Goal: Navigation & Orientation: Find specific page/section

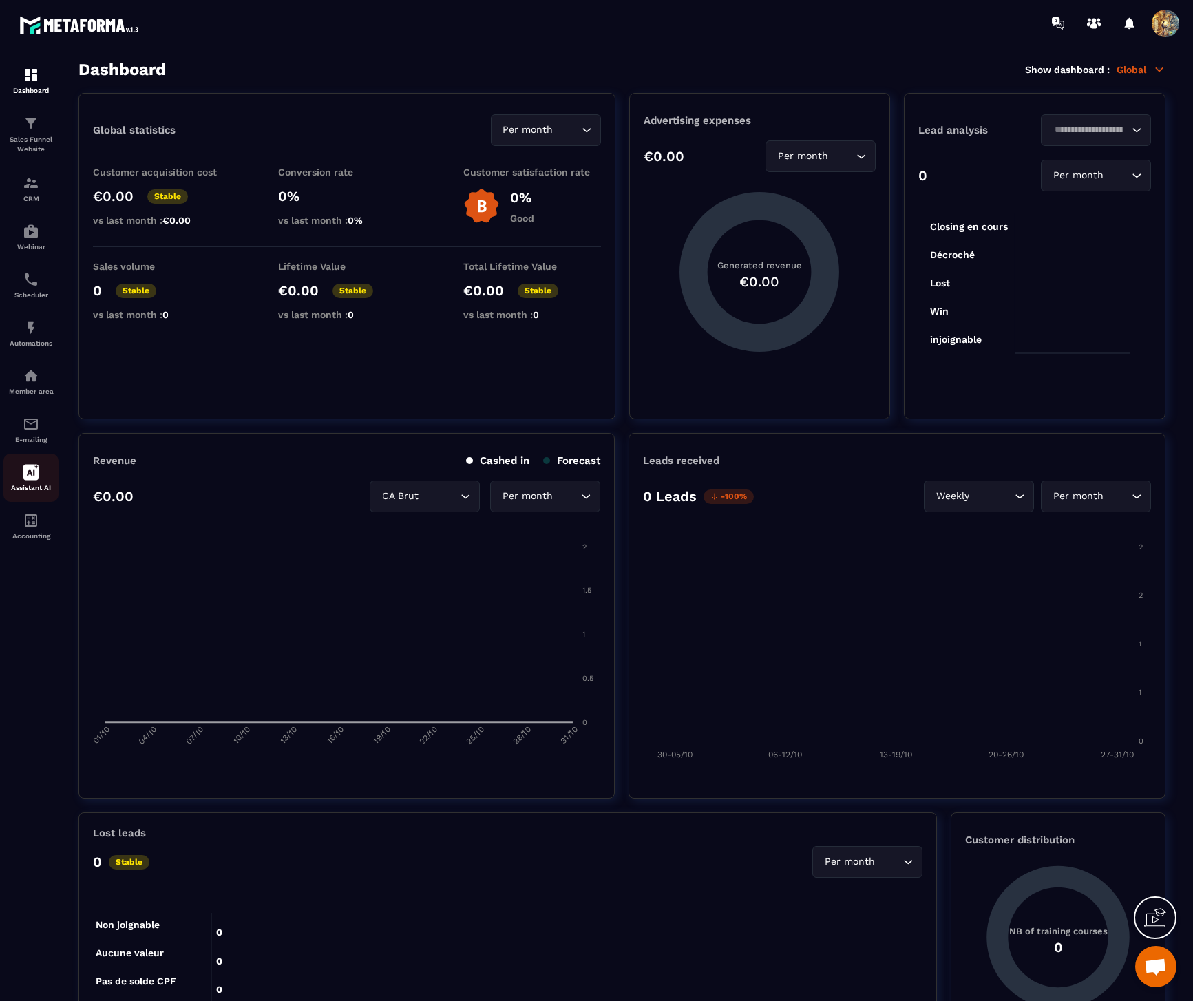
click at [36, 465] on icon at bounding box center [31, 472] width 17 height 17
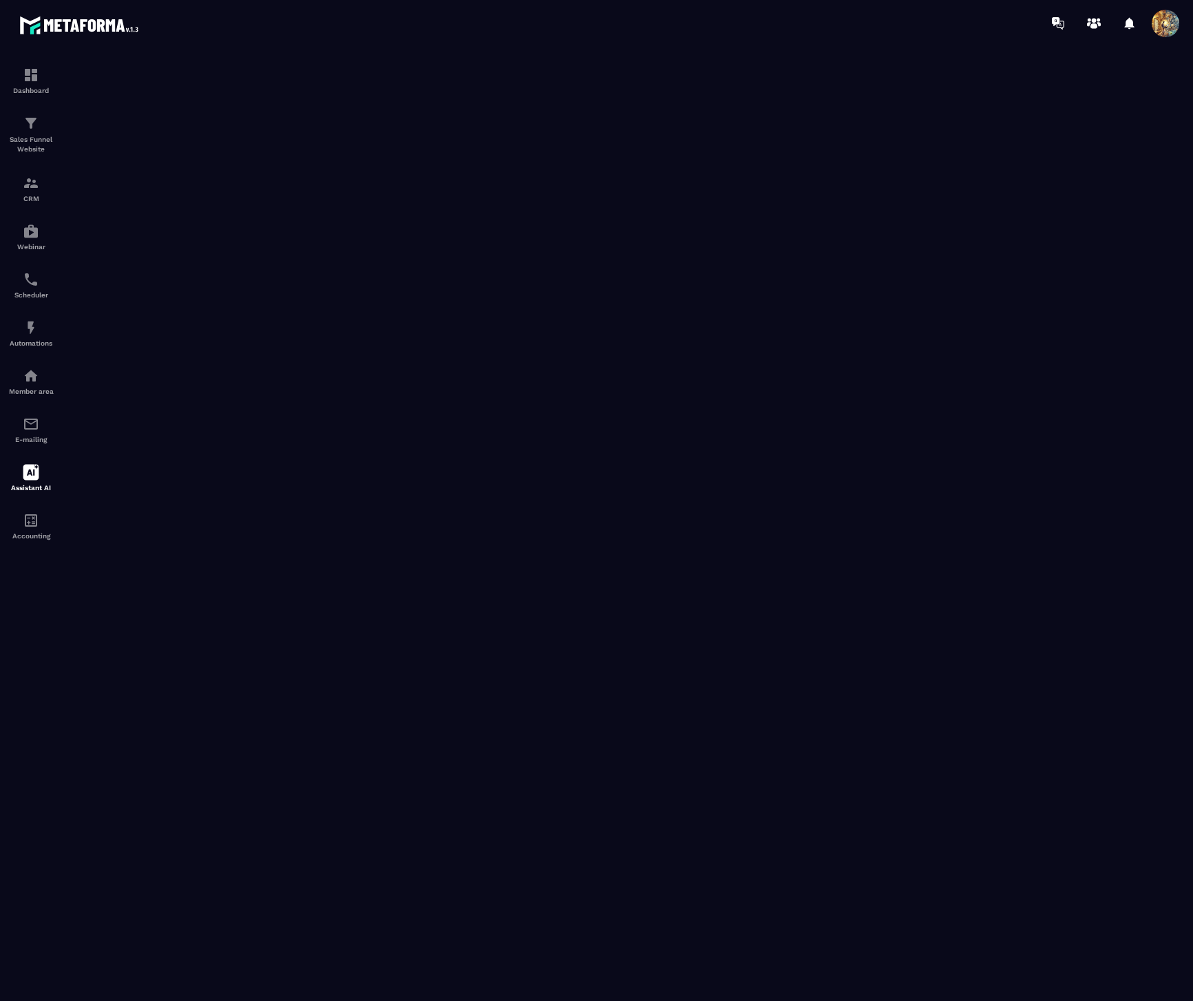
click at [1161, 36] on span at bounding box center [1166, 24] width 28 height 28
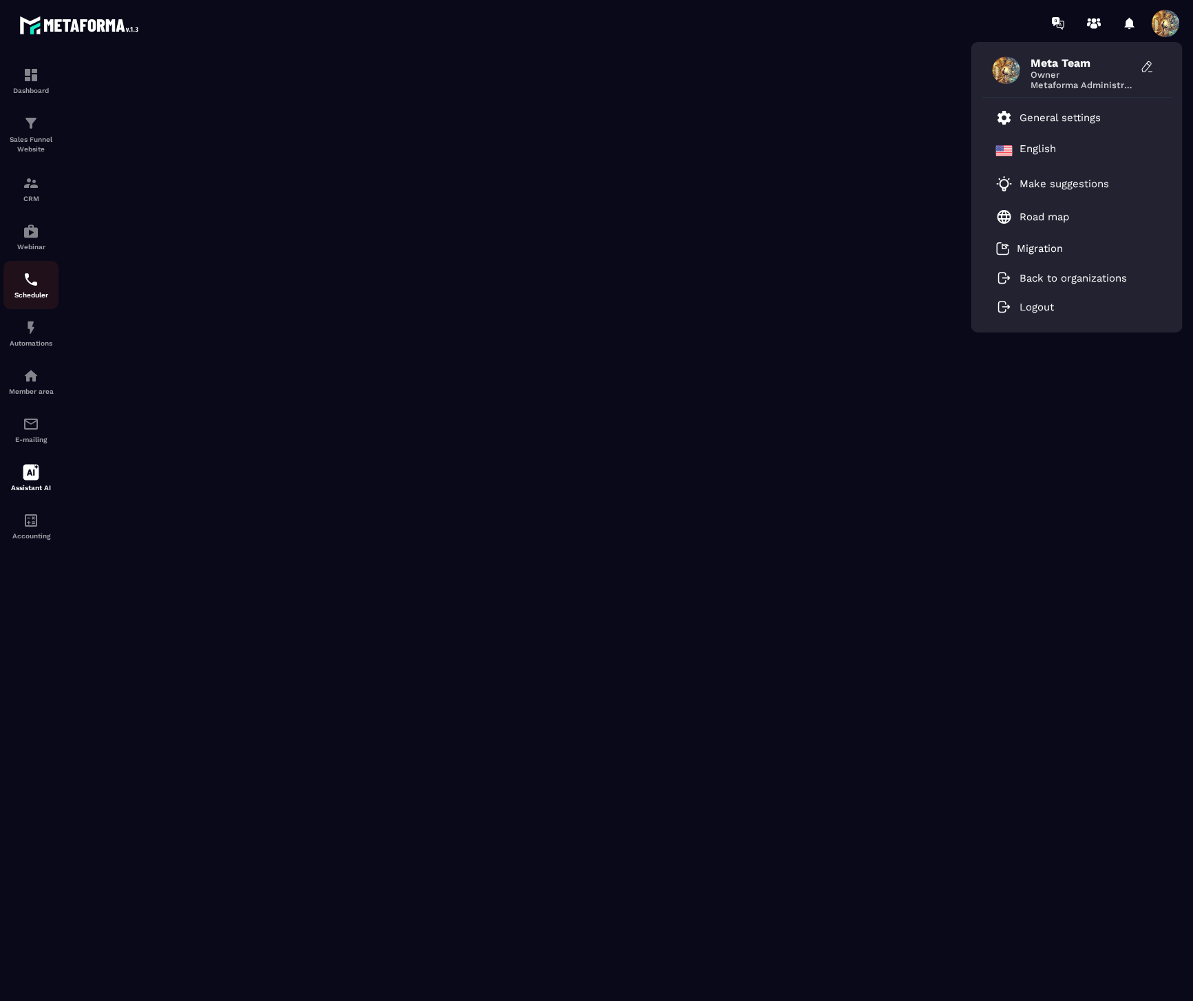
click at [32, 284] on img at bounding box center [31, 279] width 17 height 17
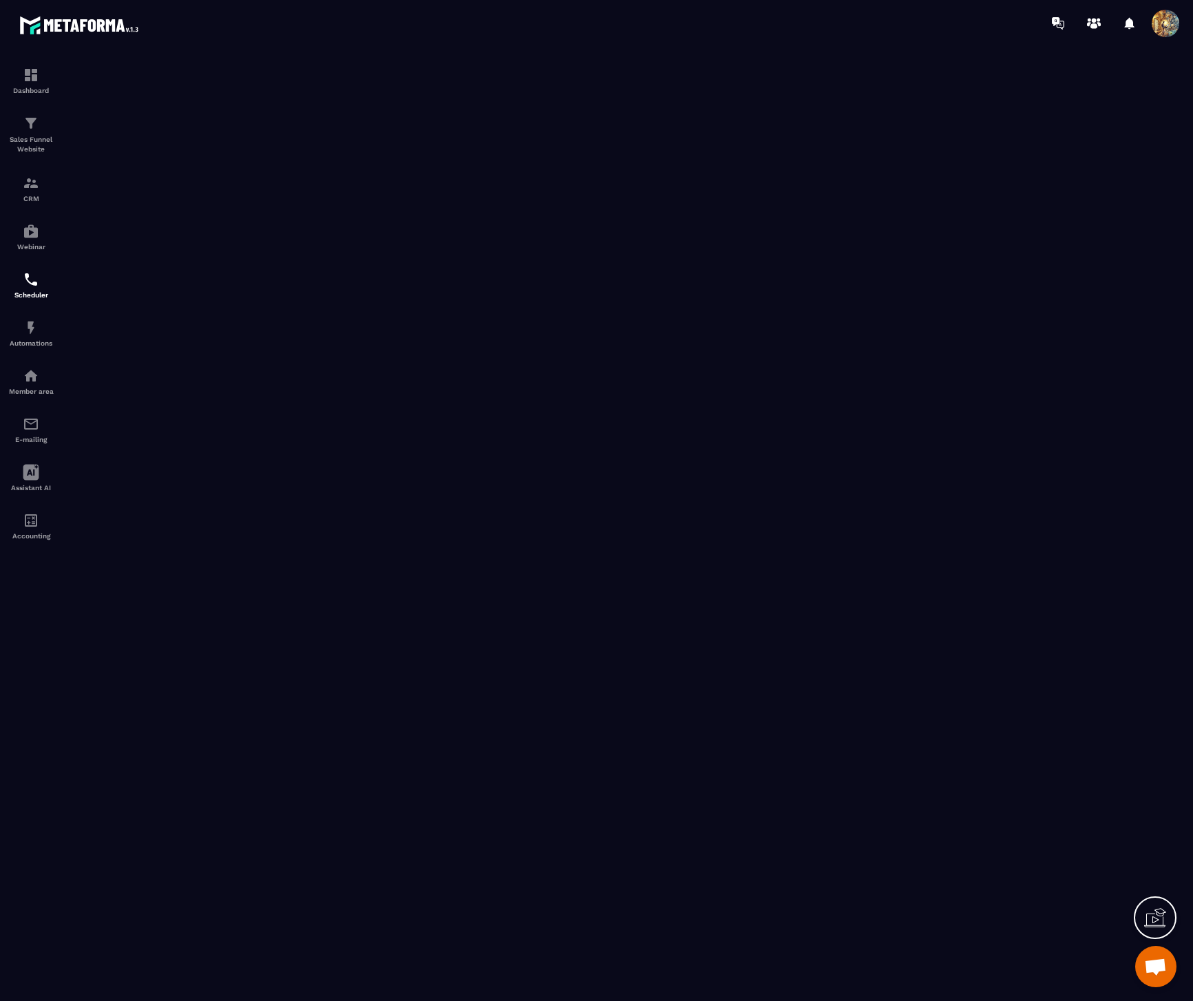
click at [1175, 20] on span at bounding box center [1166, 24] width 28 height 28
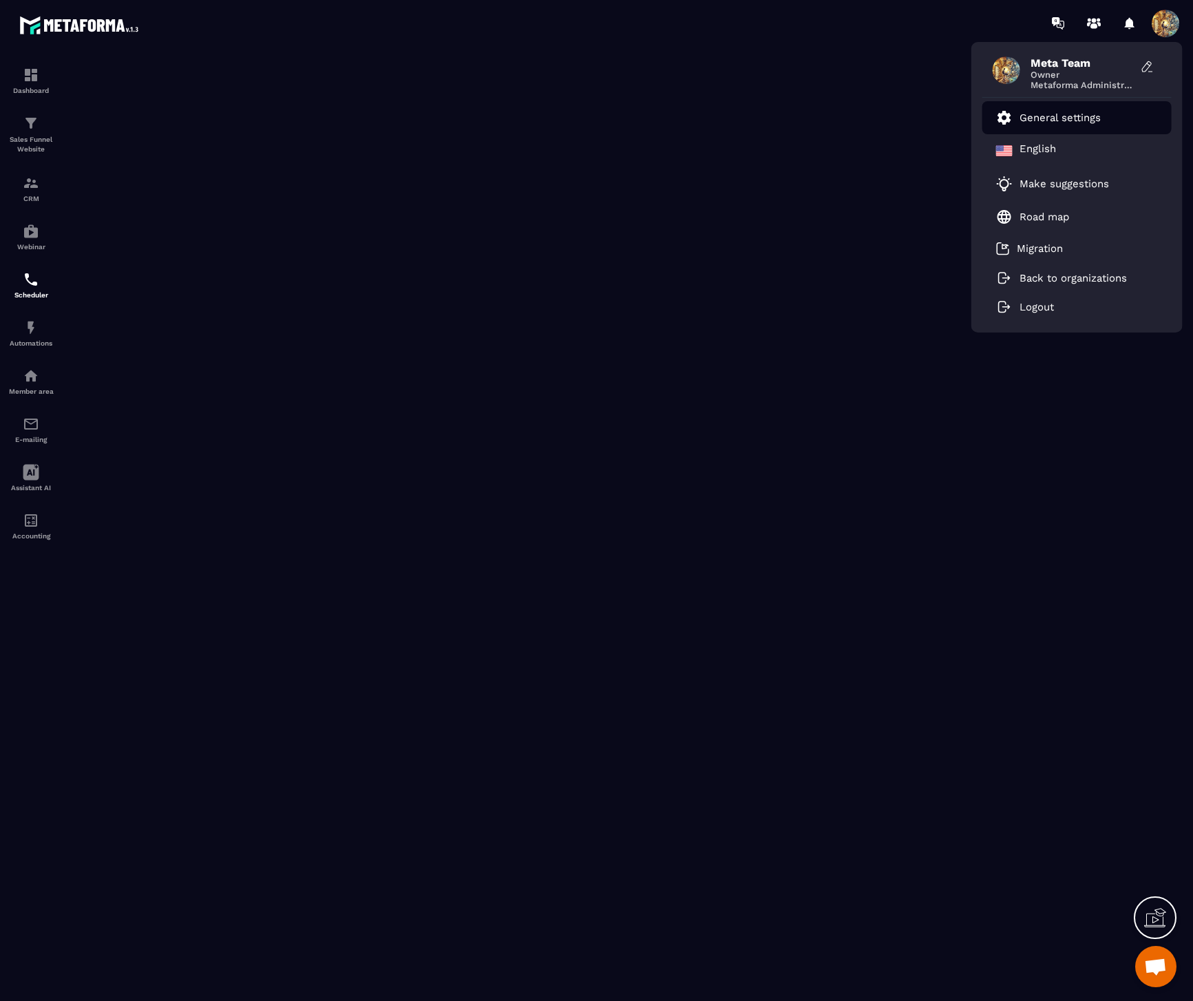
click at [1113, 122] on li "General settings" at bounding box center [1077, 117] width 189 height 33
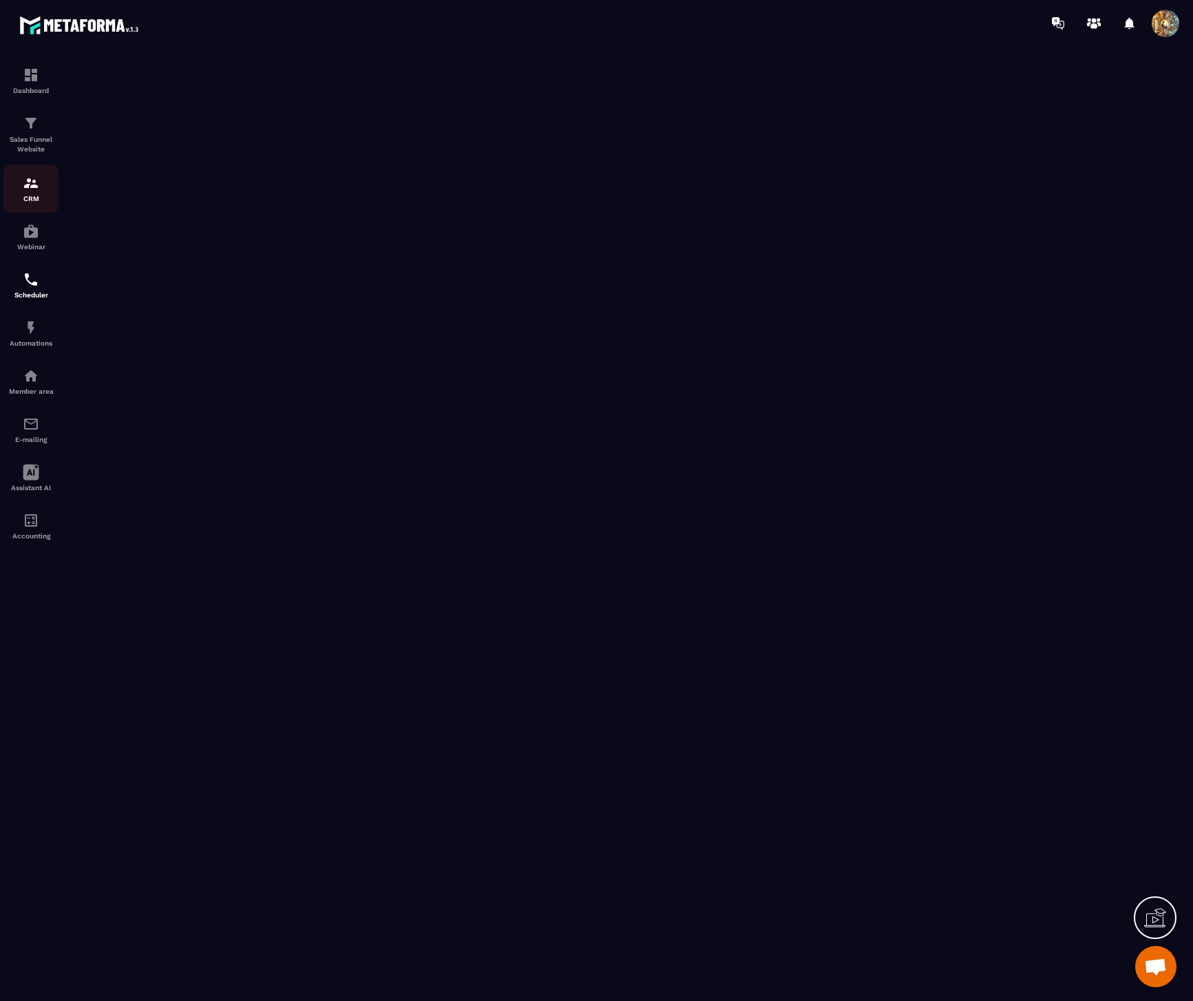
click at [10, 187] on div "CRM" at bounding box center [30, 189] width 55 height 28
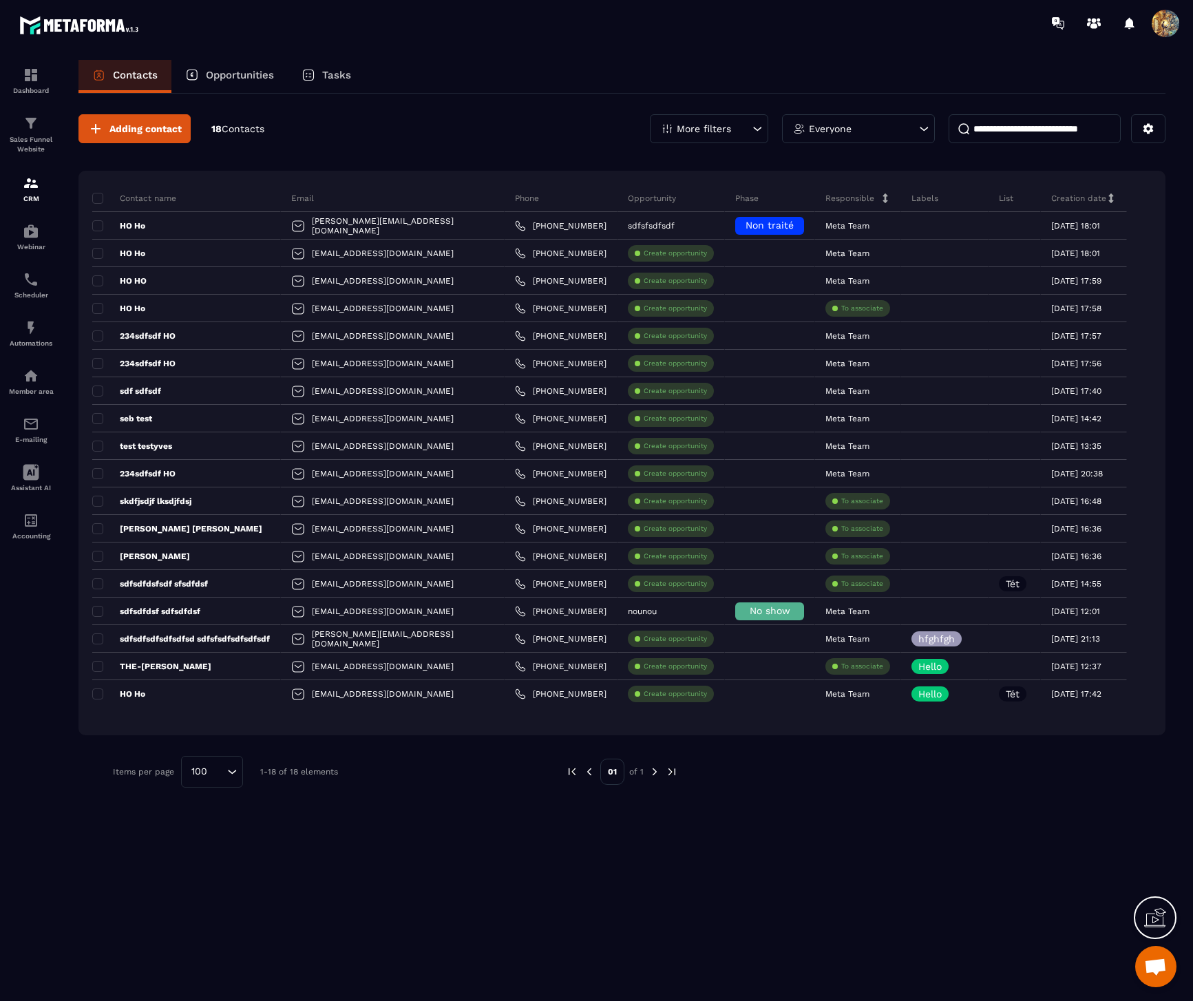
click at [330, 79] on p "Tasks" at bounding box center [336, 75] width 29 height 12
